Goal: Task Accomplishment & Management: Manage account settings

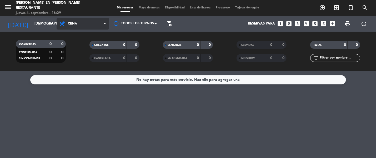
drag, startPoint x: 88, startPoint y: 26, endPoint x: 86, endPoint y: 29, distance: 3.4
click at [87, 28] on span "Cena" at bounding box center [83, 24] width 53 height 12
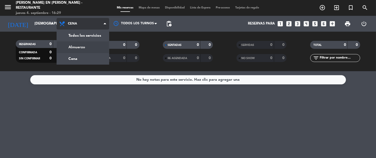
click at [84, 46] on div "menu [PERSON_NAME] en [PERSON_NAME] - Restaurante jueves 4. septiembre - 16:29 …" at bounding box center [188, 35] width 376 height 71
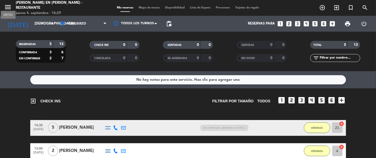
click at [9, 8] on icon "menu" at bounding box center [8, 7] width 8 height 8
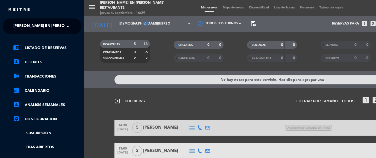
click at [39, 26] on span "[PERSON_NAME] en [PERSON_NAME] - Restaurante" at bounding box center [62, 26] width 98 height 11
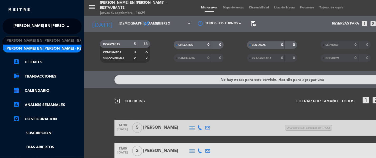
click at [40, 37] on div "chrome_reader_mode Listado de Reservas account_box Clientes account_balance_wal…" at bounding box center [42, 134] width 87 height 201
click at [42, 27] on span "[PERSON_NAME] en [PERSON_NAME] - Restaurante" at bounding box center [62, 26] width 98 height 11
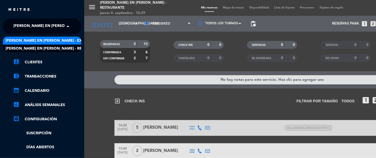
click at [42, 40] on span "[PERSON_NAME] en [PERSON_NAME] - Experiencias" at bounding box center [55, 41] width 98 height 6
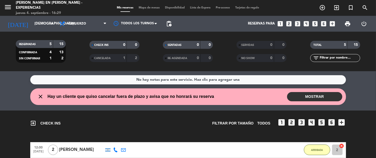
click at [295, 95] on button "MOSTRAR" at bounding box center [314, 96] width 55 height 9
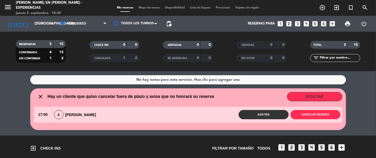
click at [93, 115] on div "4 [PERSON_NAME]" at bounding box center [76, 114] width 48 height 9
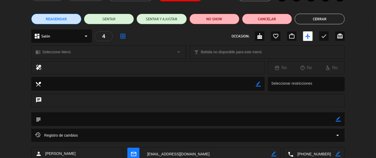
scroll to position [68, 0]
